Goal: Task Accomplishment & Management: Manage account settings

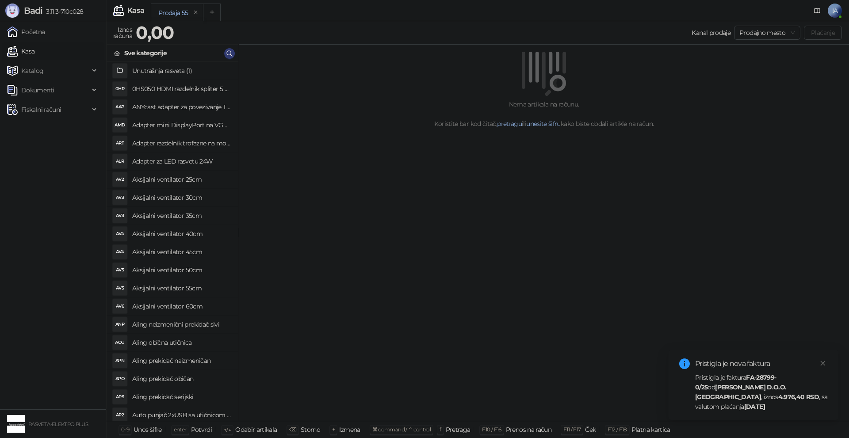
click at [722, 400] on strong "[PERSON_NAME] D.O.O. [GEOGRAPHIC_DATA]" at bounding box center [740, 392] width 91 height 18
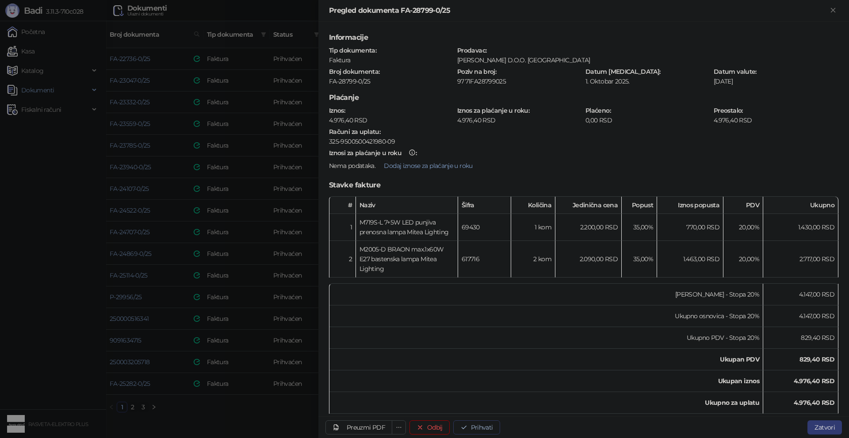
click at [486, 430] on button "Prihvati" at bounding box center [476, 428] width 47 height 14
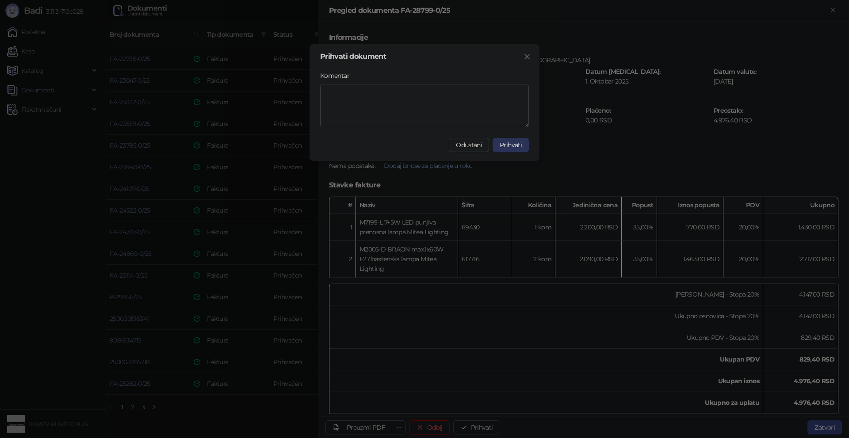
click at [513, 142] on span "Prihvati" at bounding box center [511, 145] width 22 height 8
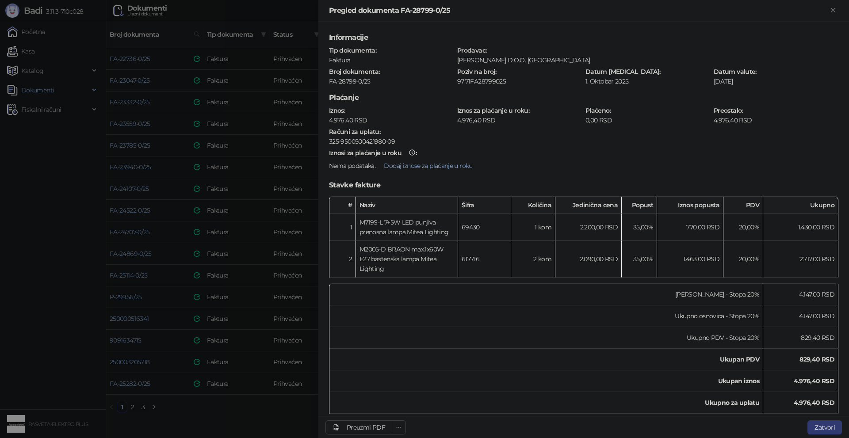
click at [222, 425] on div at bounding box center [424, 219] width 849 height 438
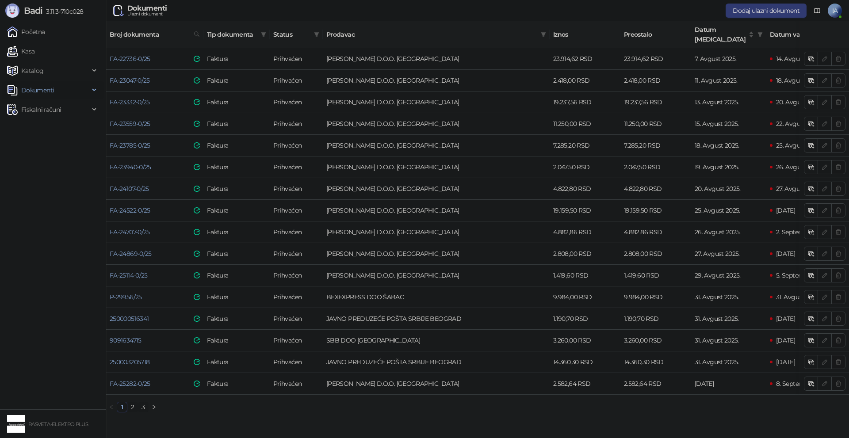
click at [40, 92] on span "Dokumenti" at bounding box center [37, 90] width 33 height 18
click at [485, 420] on html "Badi 3.11.3-710c028 Početna Kasa Katalog Dokumenti Ulazni dokumenti Izlazni dok…" at bounding box center [424, 210] width 849 height 420
click at [450, 330] on td "SBB DOO [GEOGRAPHIC_DATA]" at bounding box center [436, 341] width 227 height 22
click at [132, 402] on link "2" at bounding box center [133, 407] width 10 height 10
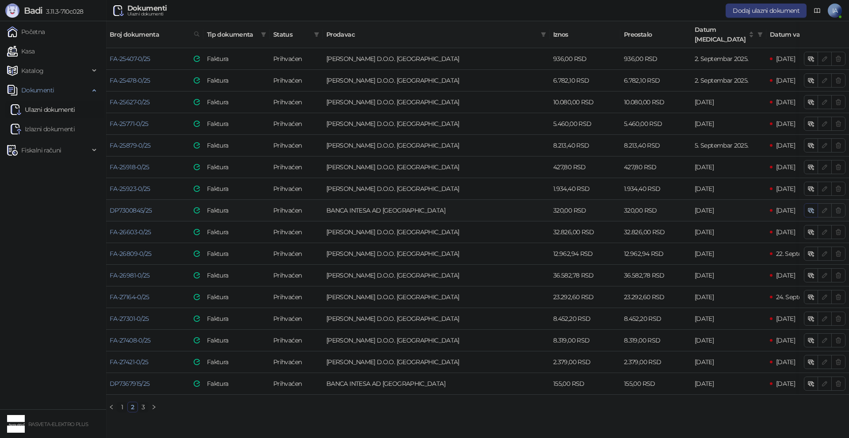
click at [808, 208] on icon "button" at bounding box center [810, 209] width 4 height 3
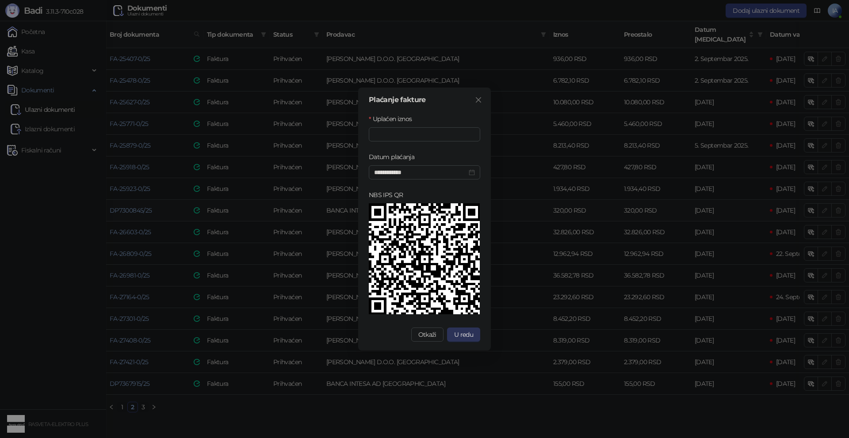
click at [466, 336] on span "U redu" at bounding box center [463, 335] width 19 height 8
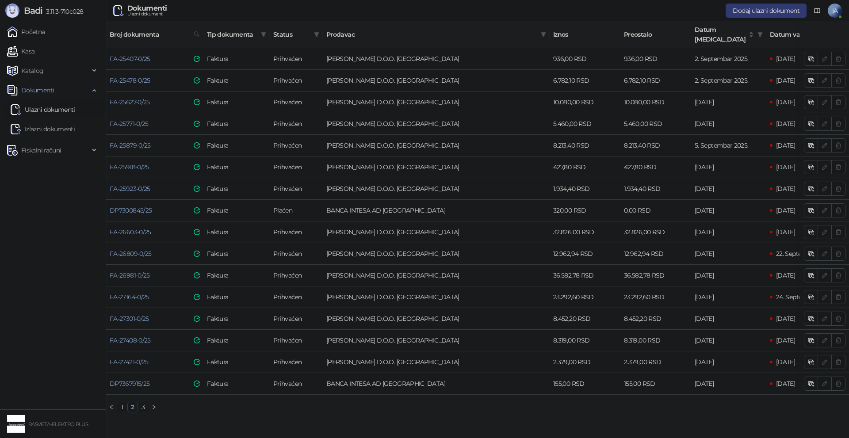
click at [145, 403] on link "3" at bounding box center [143, 407] width 10 height 10
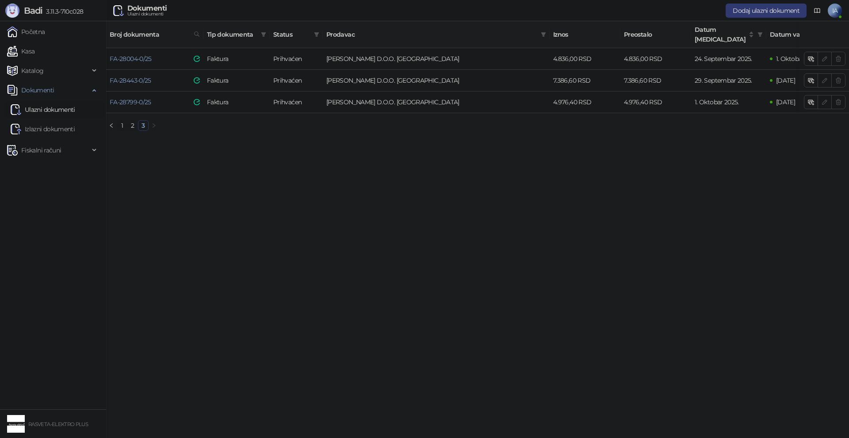
click at [350, 138] on html "Badi 3.11.3-710c028 Početna Kasa Katalog Dokumenti Ulazni dokumenti Izlazni dok…" at bounding box center [424, 69] width 849 height 138
click at [127, 121] on li "1" at bounding box center [122, 125] width 11 height 11
